Goal: Transaction & Acquisition: Purchase product/service

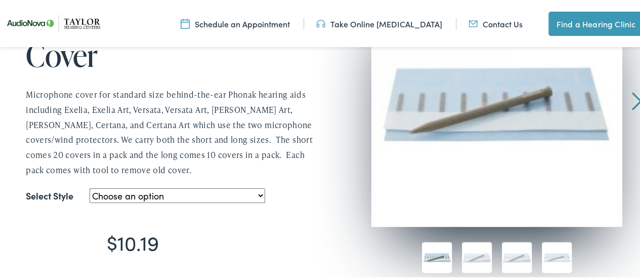
click at [161, 197] on select "Choose an option Wind and Weather Cover-- Long Wind and Weather Cover-- Short" at bounding box center [178, 194] width 176 height 15
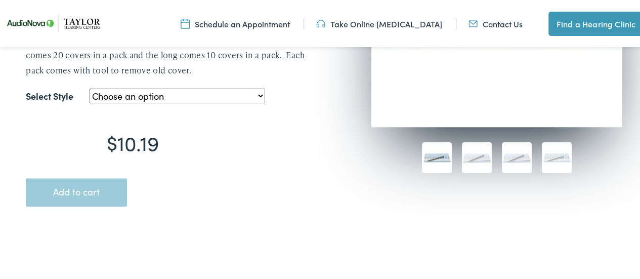
click at [165, 90] on select "Choose an option Wind and Weather Cover-- Long Wind and Weather Cover-- Short" at bounding box center [178, 94] width 176 height 15
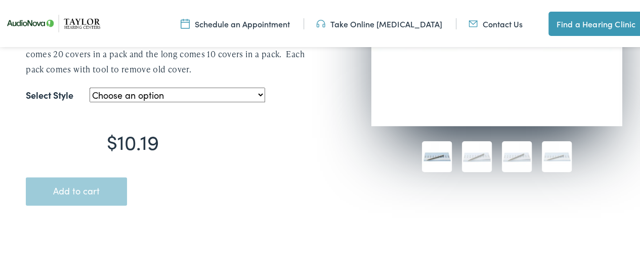
click at [160, 92] on select "Choose an option Wind and Weather Cover-- Long Wind and Weather Cover-- Short" at bounding box center [178, 93] width 176 height 15
click at [90, 86] on select "Choose an option Wind and Weather Cover-- Long Wind and Weather Cover-- Short" at bounding box center [178, 93] width 176 height 15
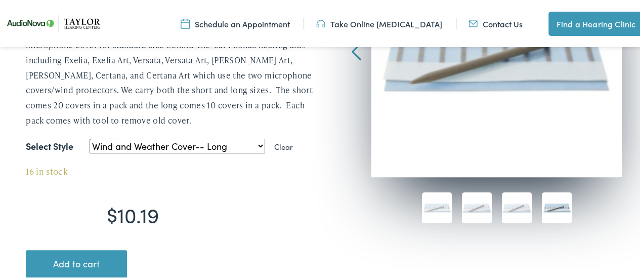
scroll to position [252, 0]
click at [236, 146] on select "Choose an option Wind and Weather Cover-- Long Wind and Weather Cover-- Short" at bounding box center [178, 144] width 176 height 15
click at [176, 141] on select "Choose an option Wind and Weather Cover-- Long Wind and Weather Cover-- Short" at bounding box center [178, 144] width 176 height 15
select select "wind-and-weather-cover-short"
click at [90, 137] on select "Choose an option Wind and Weather Cover-- Long Wind and Weather Cover-- Short" at bounding box center [178, 144] width 176 height 15
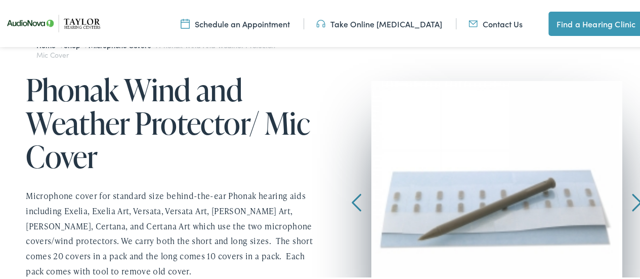
scroll to position [101, 0]
